Goal: Transaction & Acquisition: Obtain resource

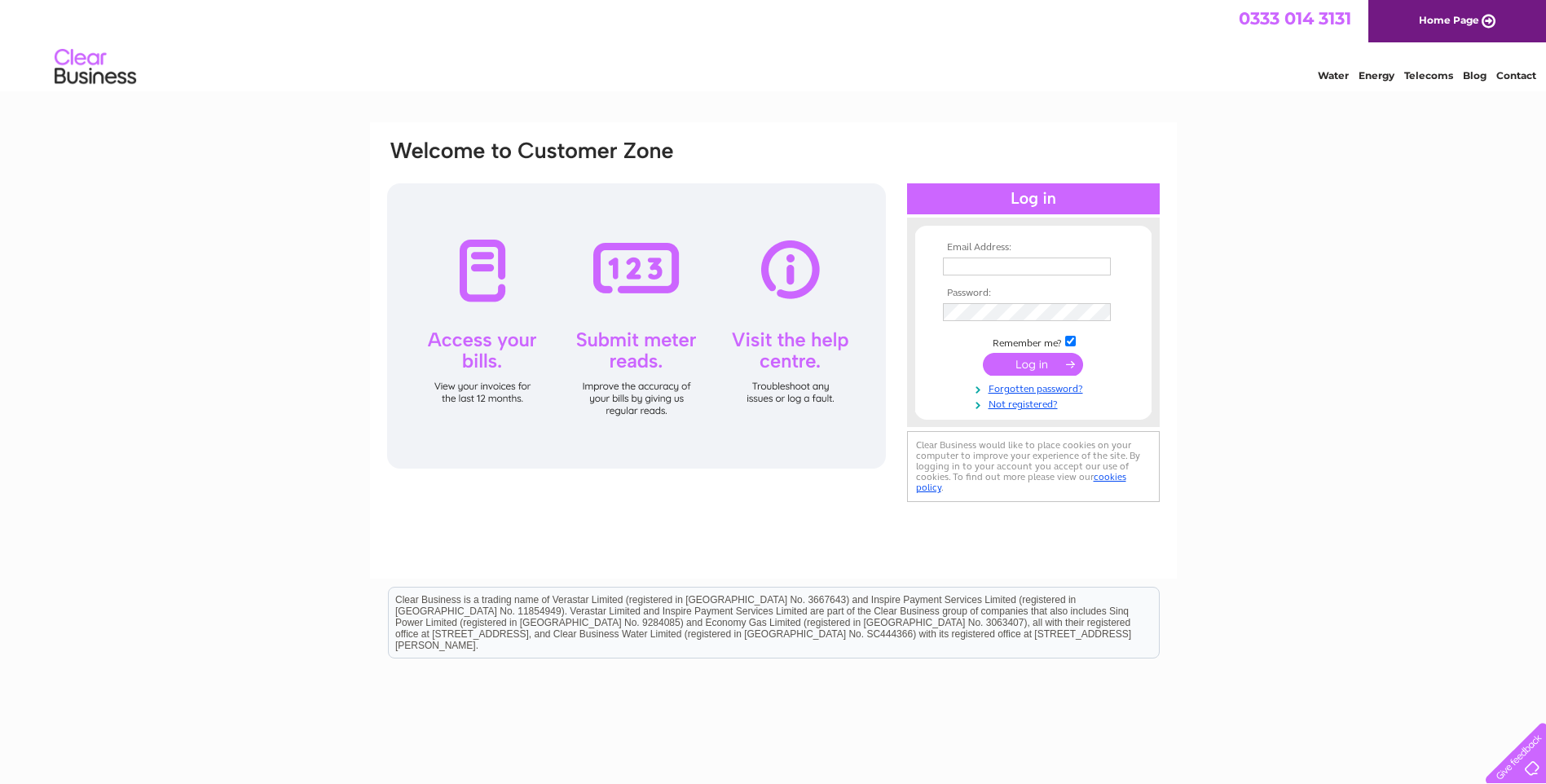
type input "accounts.payable@hunting-intl.com"
click at [1018, 359] on input "submit" at bounding box center [1032, 364] width 101 height 23
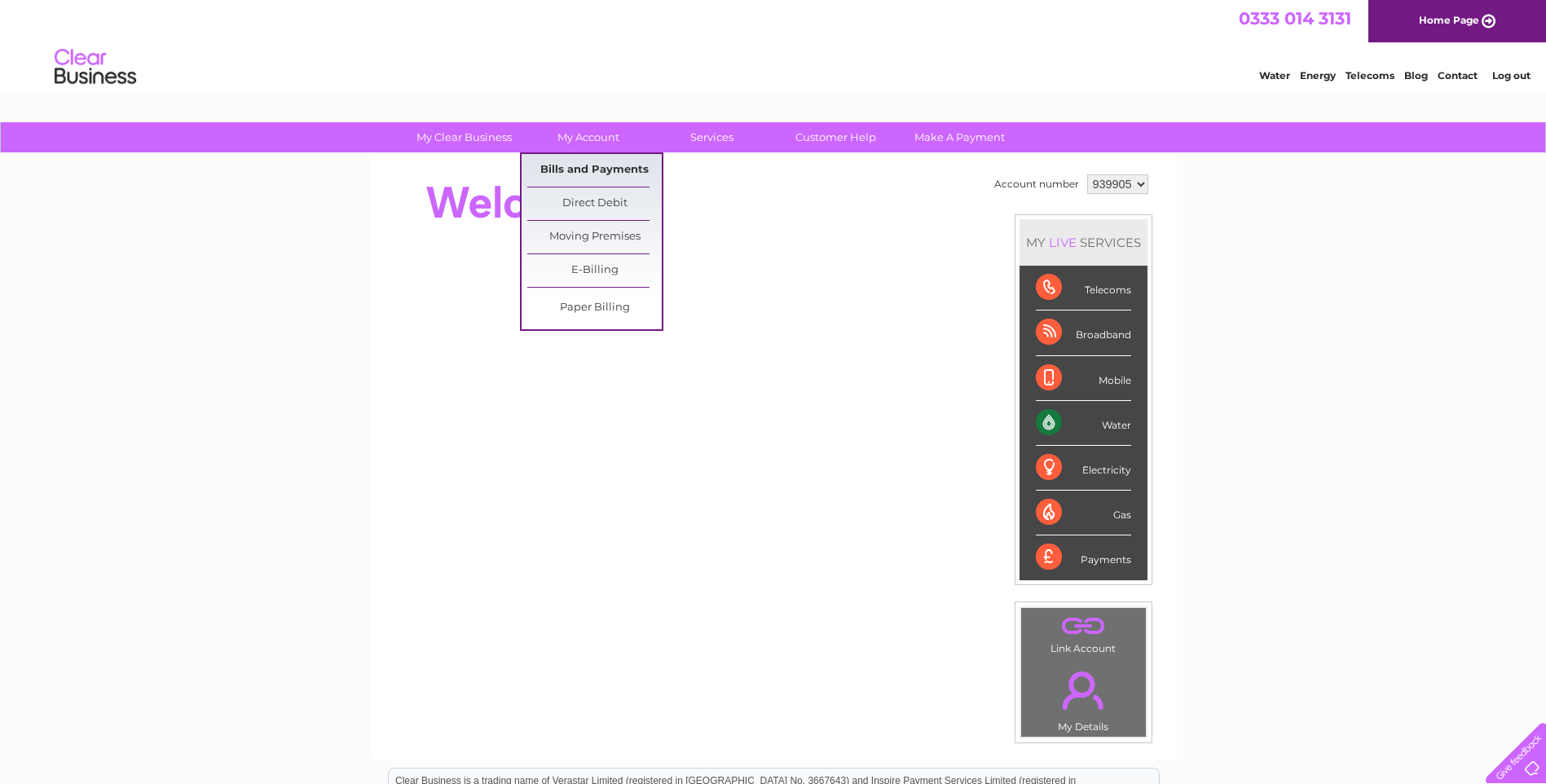
click at [615, 168] on link "Bills and Payments" at bounding box center [594, 170] width 134 height 33
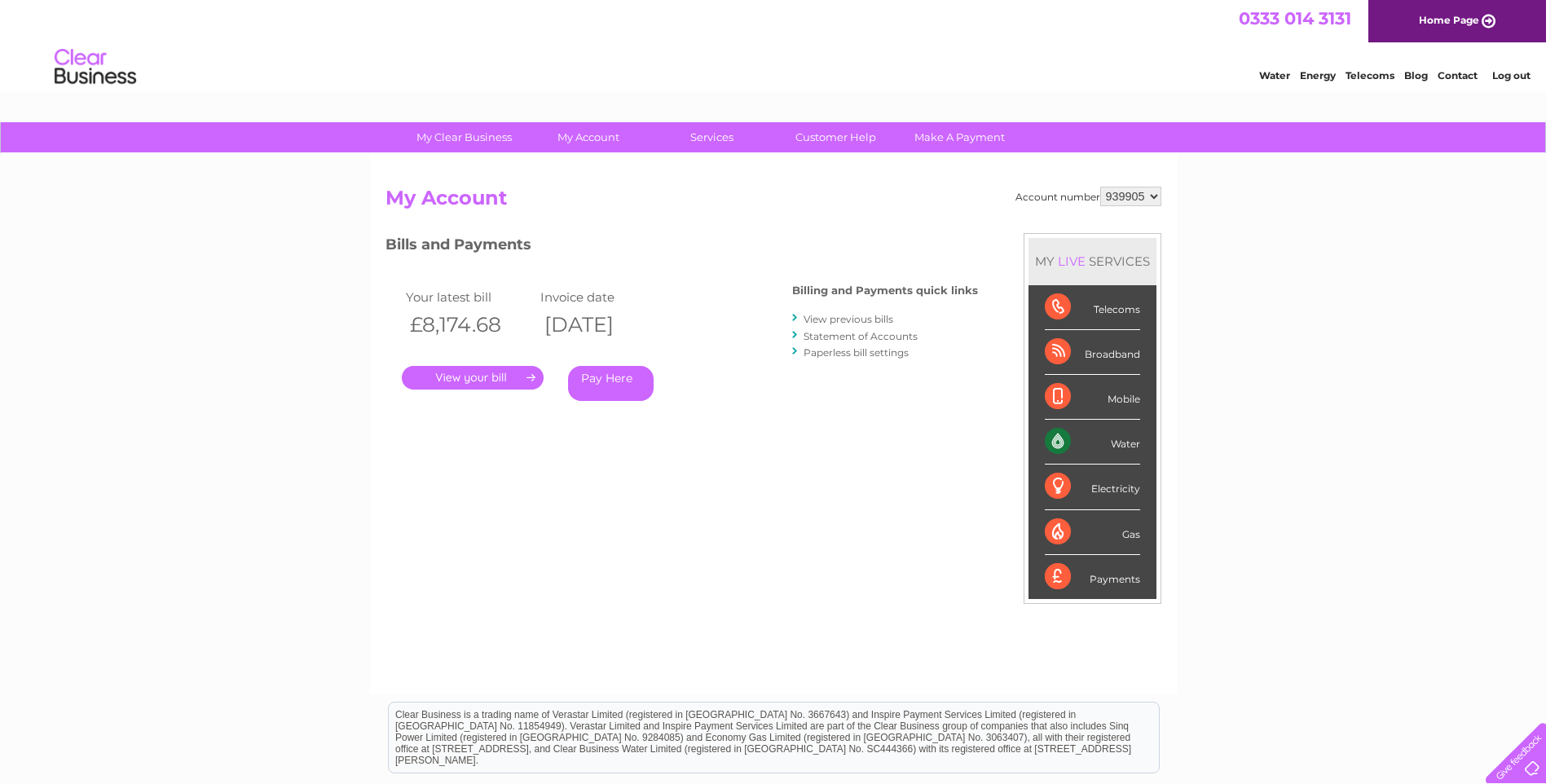
click at [472, 375] on link "." at bounding box center [473, 378] width 142 height 24
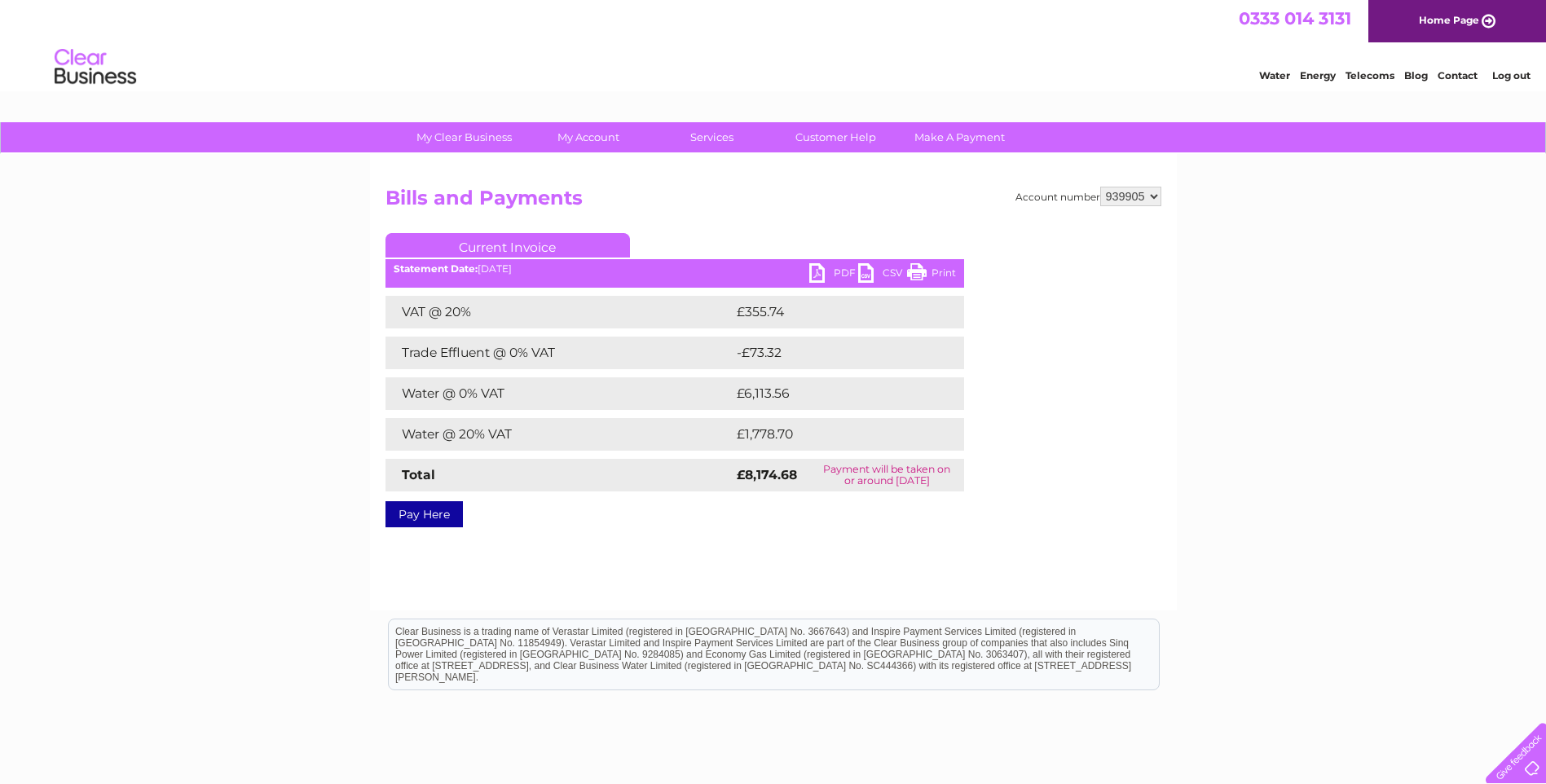
click at [820, 272] on link "PDF" at bounding box center [834, 275] width 49 height 24
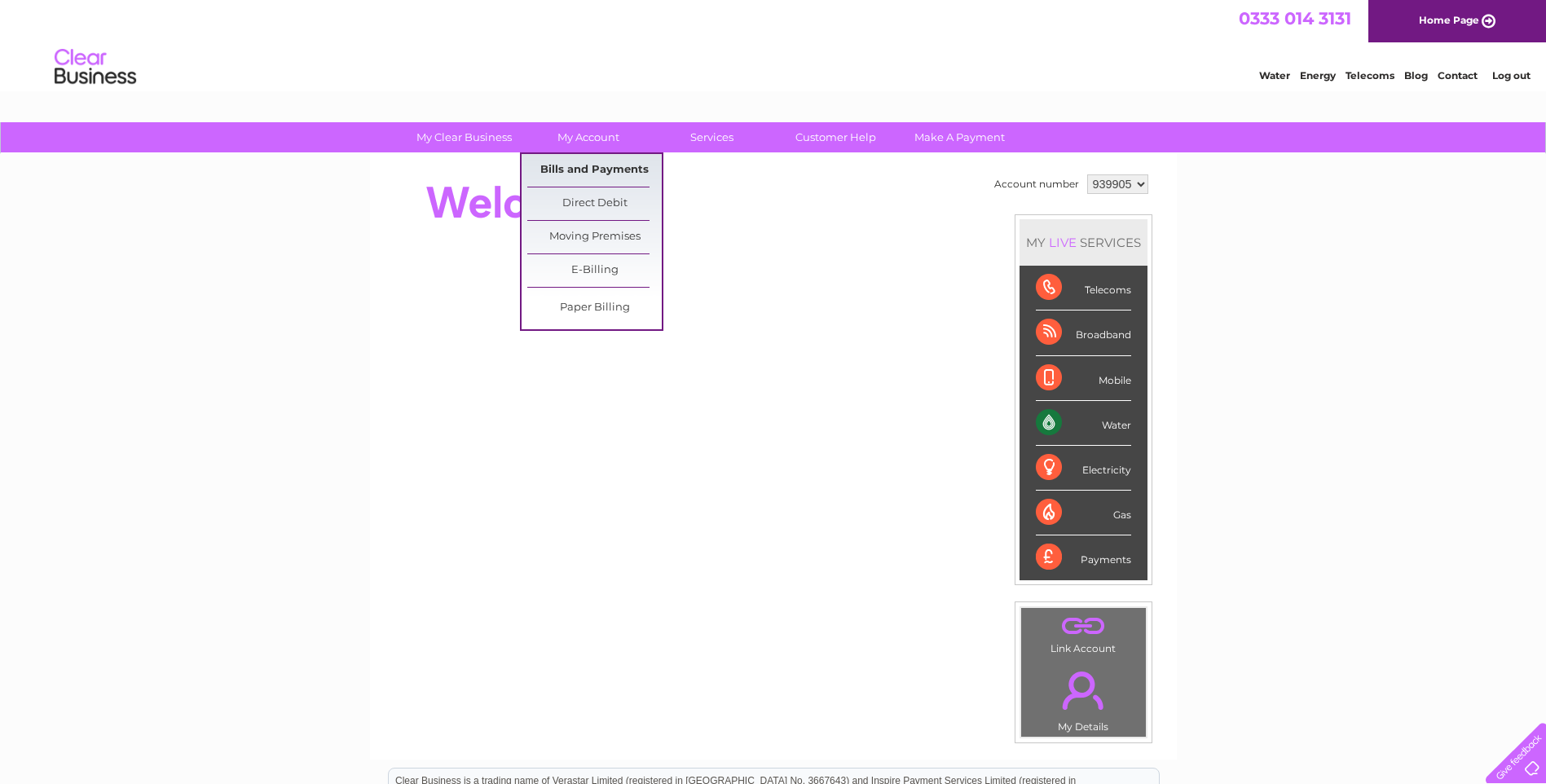
click at [603, 161] on link "Bills and Payments" at bounding box center [594, 170] width 134 height 33
click at [603, 164] on link "Bills and Payments" at bounding box center [594, 170] width 134 height 33
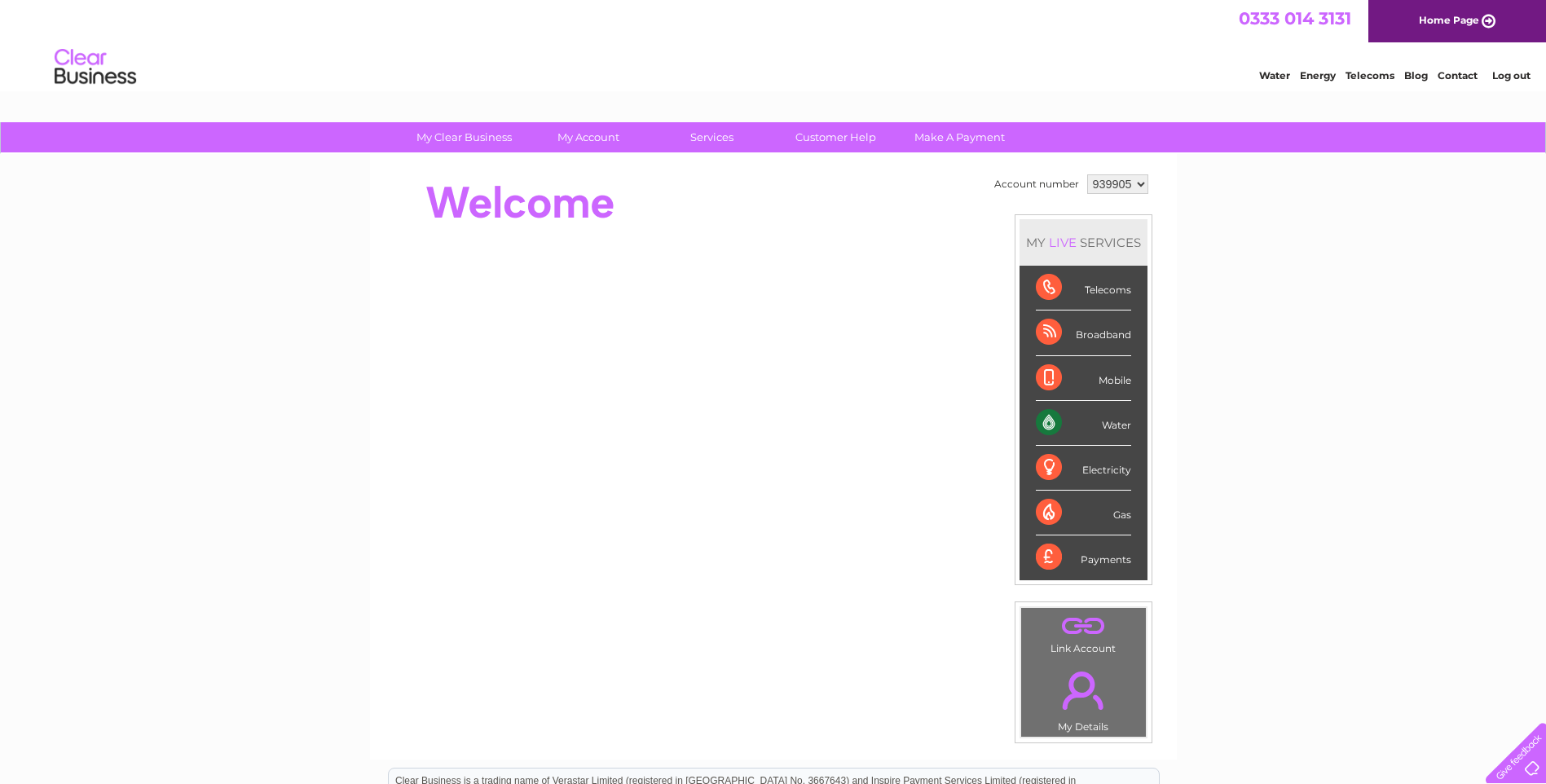
click at [1139, 181] on select "939905 939906" at bounding box center [1117, 185] width 61 height 20
select select "939906"
click at [1087, 175] on select "939905 939906" at bounding box center [1117, 185] width 61 height 20
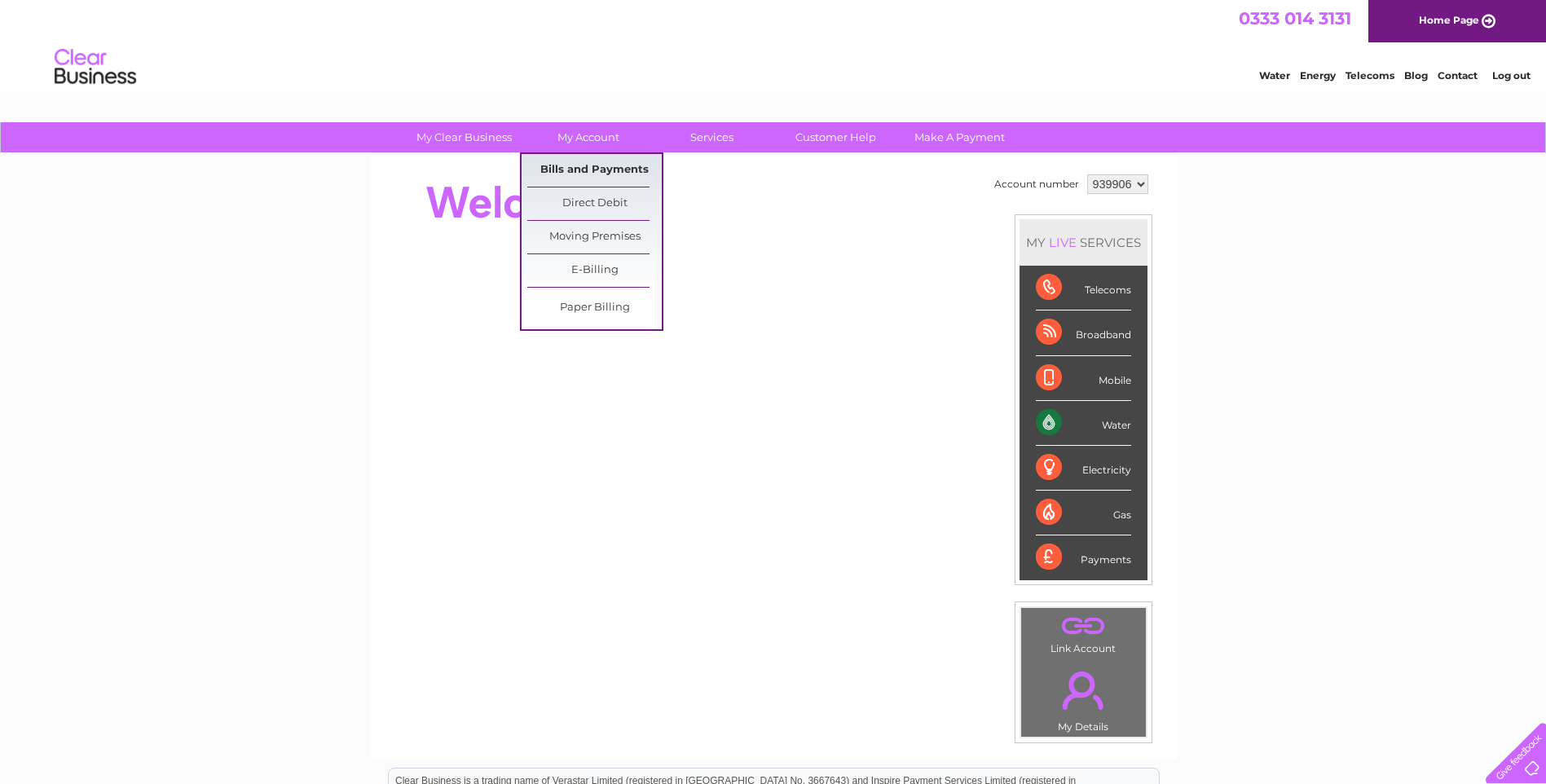
click at [619, 173] on link "Bills and Payments" at bounding box center [594, 170] width 134 height 33
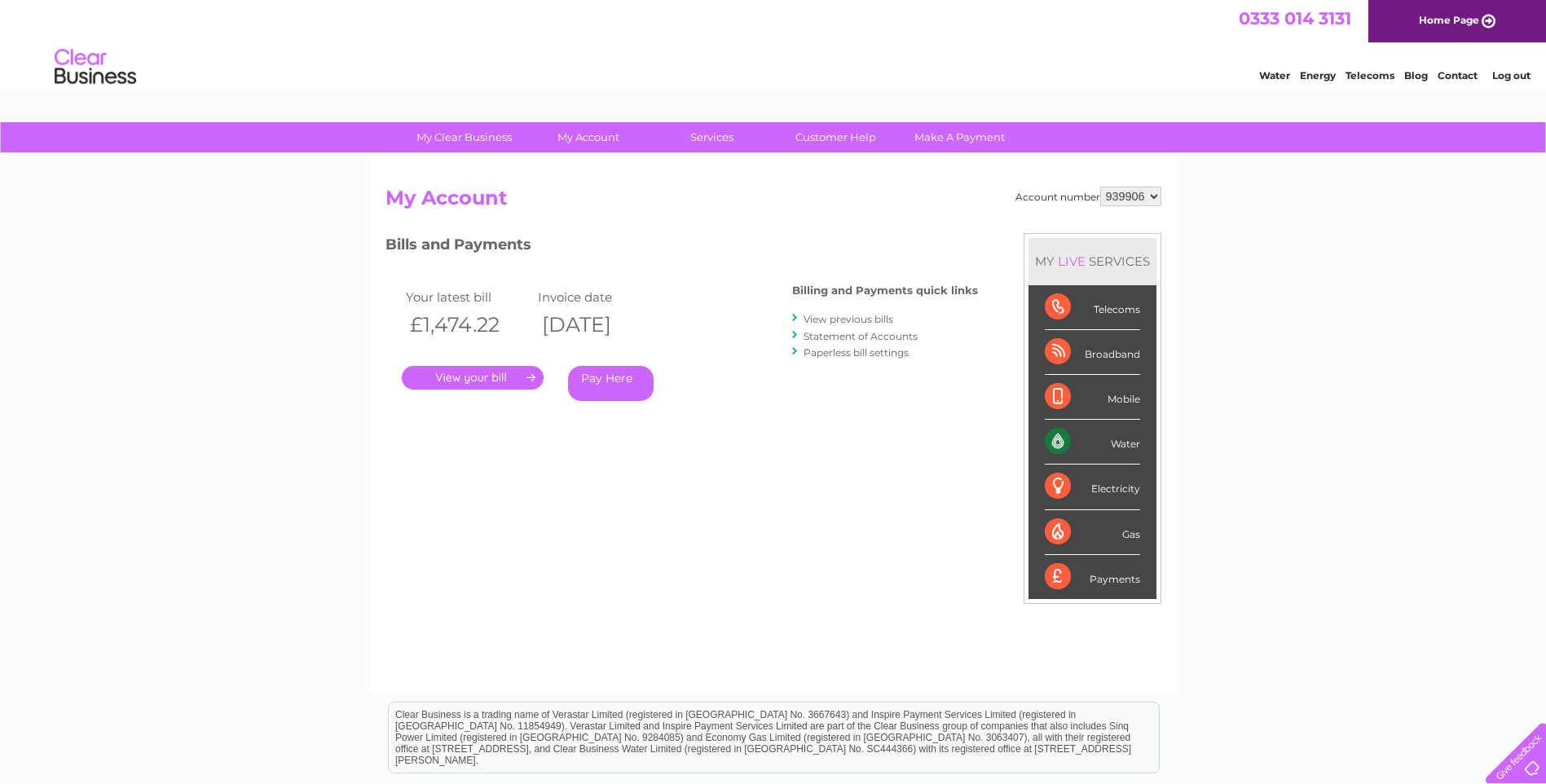
click at [474, 372] on link "." at bounding box center [473, 378] width 142 height 24
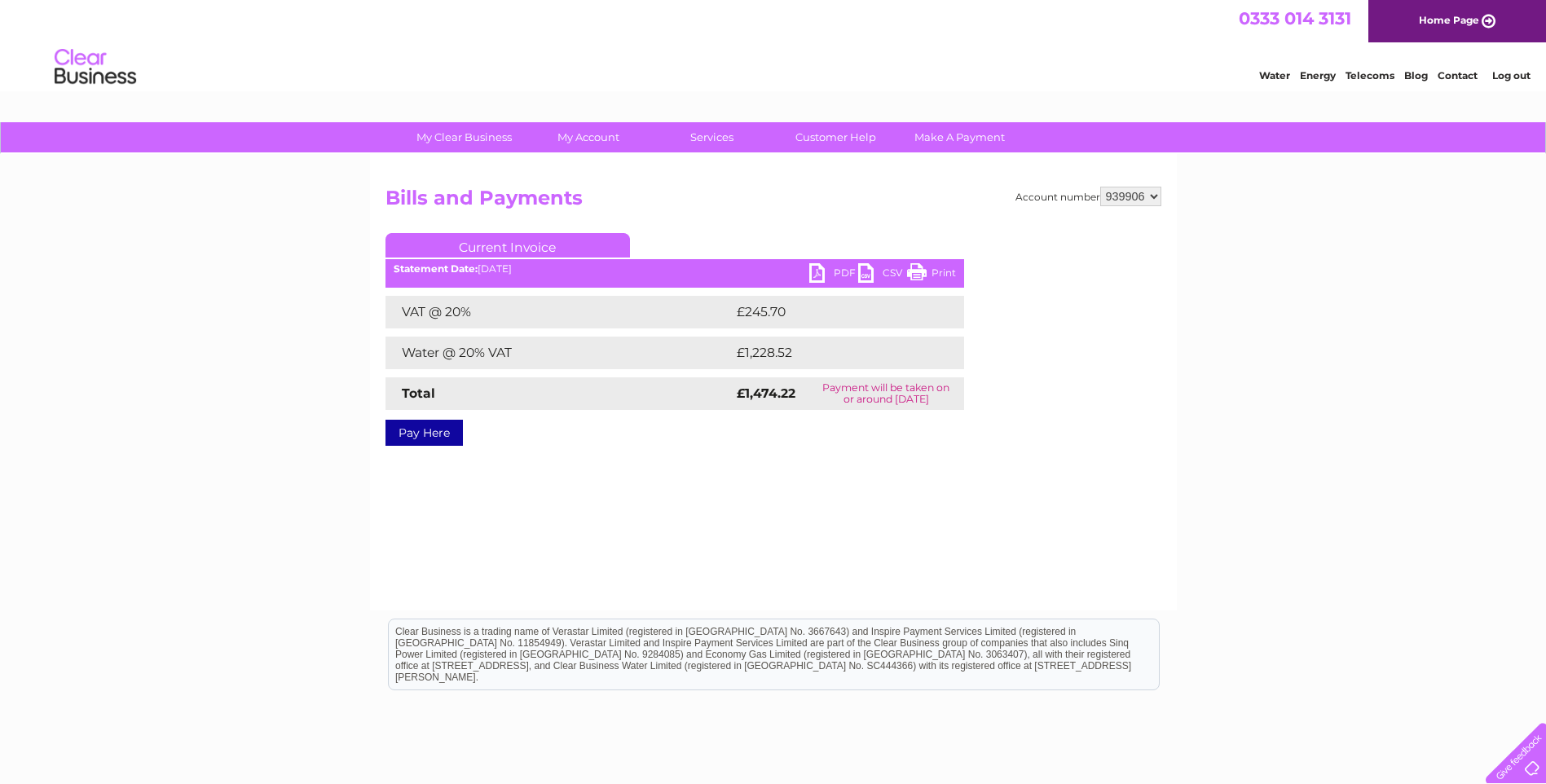
click at [811, 271] on link "PDF" at bounding box center [834, 275] width 49 height 24
